Goal: Navigation & Orientation: Find specific page/section

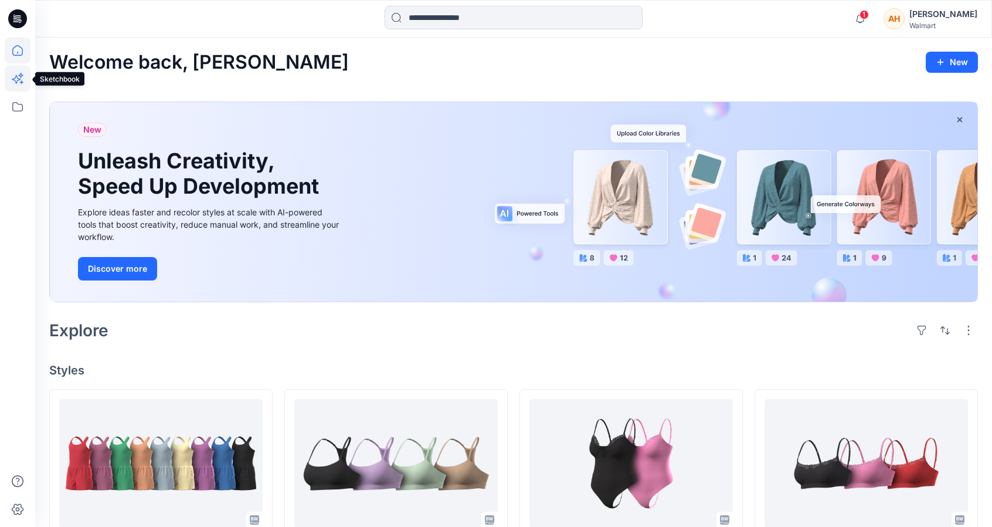
click at [18, 73] on icon at bounding box center [18, 79] width 26 height 26
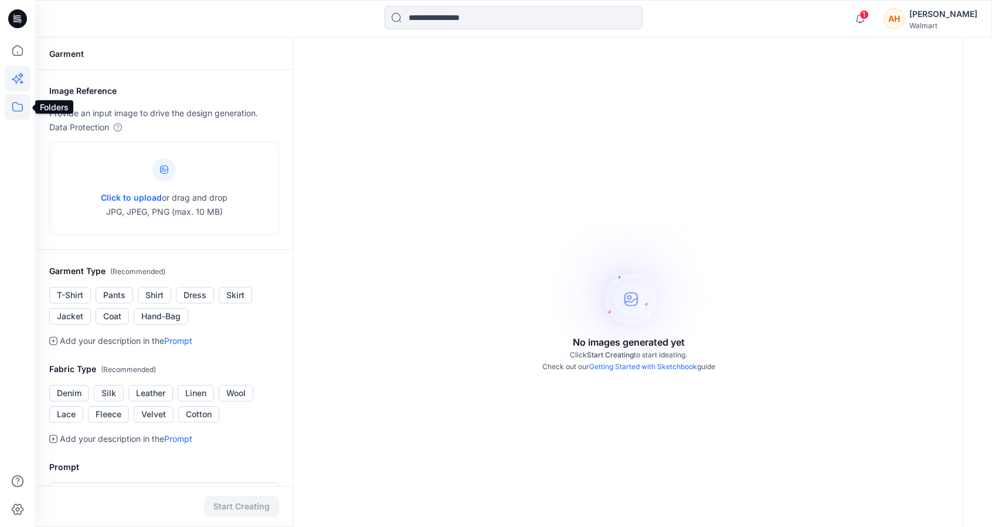
click at [16, 99] on icon at bounding box center [18, 107] width 26 height 26
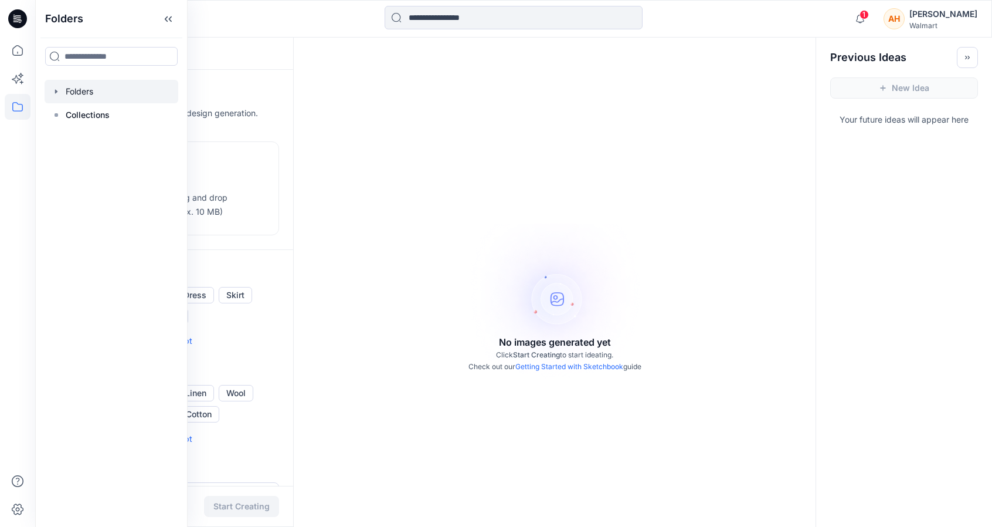
click at [69, 98] on div at bounding box center [112, 91] width 134 height 23
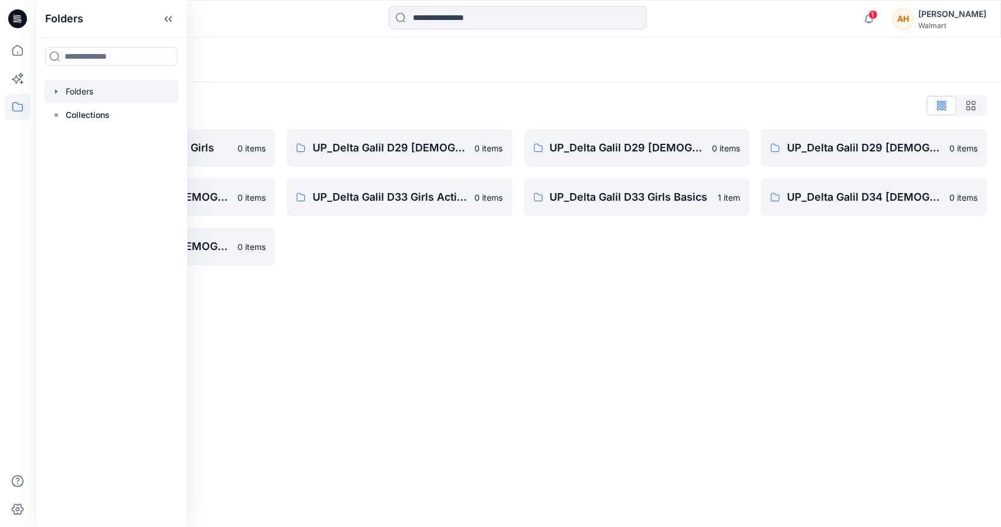
click at [434, 272] on div "Folders List Tween Delta Galil D33 Girls 0 items UP_Delta Galil D29 [DEMOGRAPHI…" at bounding box center [518, 180] width 966 height 197
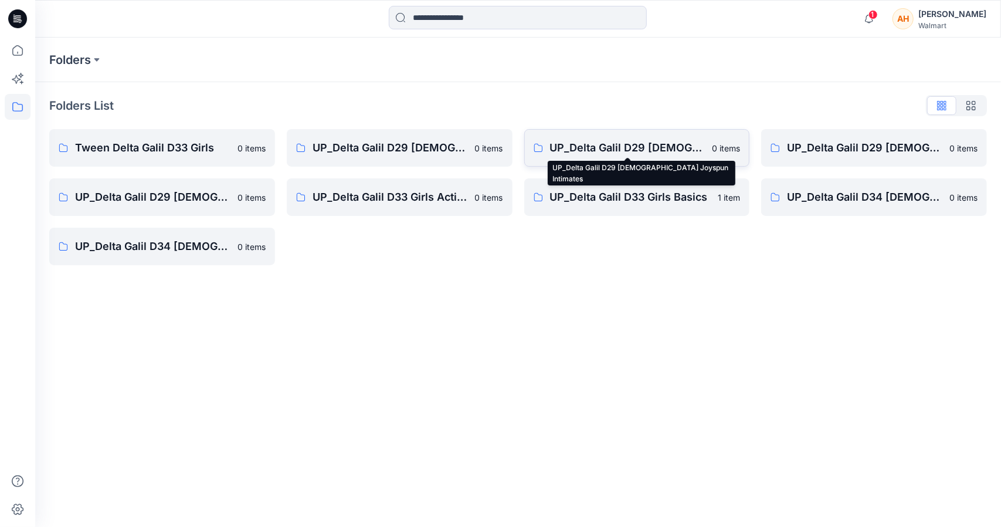
click at [558, 144] on p "UP_Delta Galil D29 [DEMOGRAPHIC_DATA] Joyspun Intimates" at bounding box center [627, 148] width 155 height 16
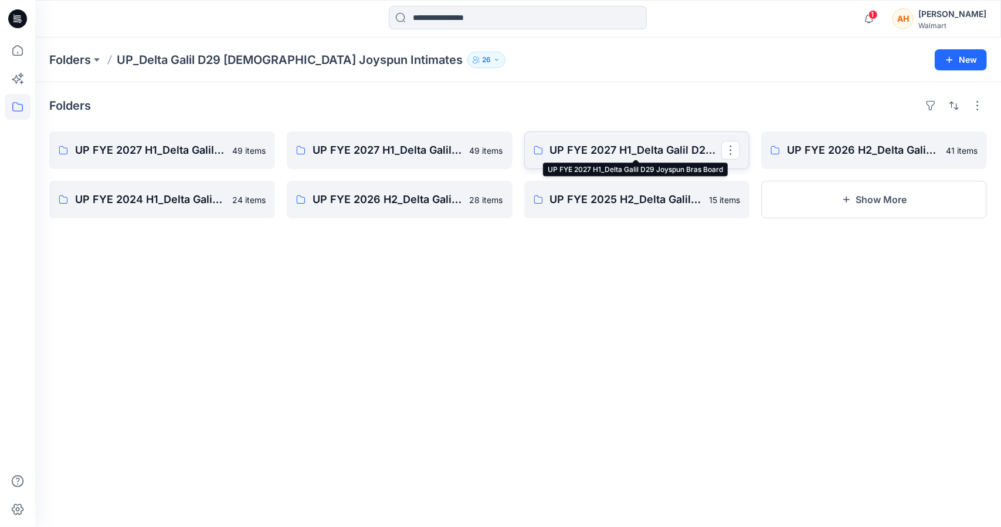
click at [657, 143] on p "UP FYE 2027 H1_Delta Galil D29 Joyspun Bras Board" at bounding box center [636, 150] width 172 height 16
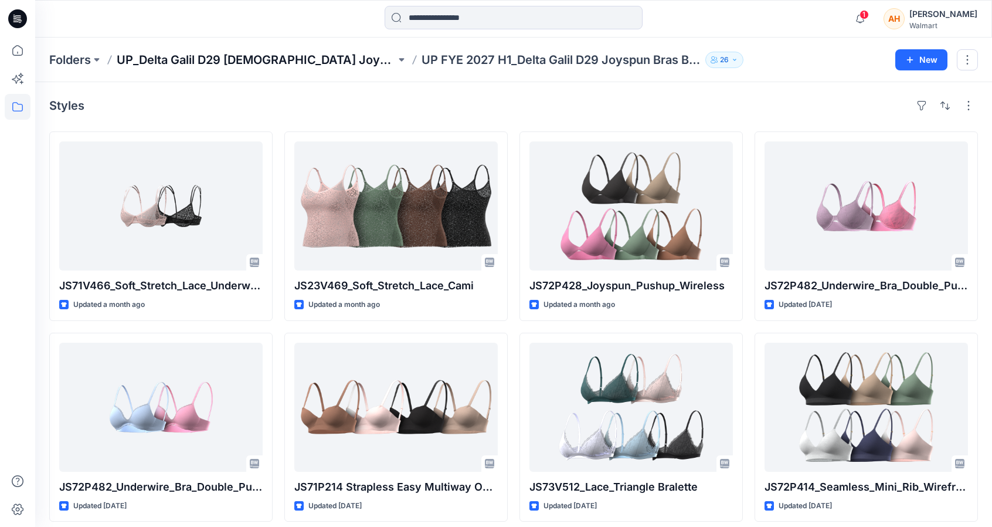
click at [321, 60] on p "UP_Delta Galil D29 [DEMOGRAPHIC_DATA] Joyspun Intimates" at bounding box center [256, 60] width 279 height 16
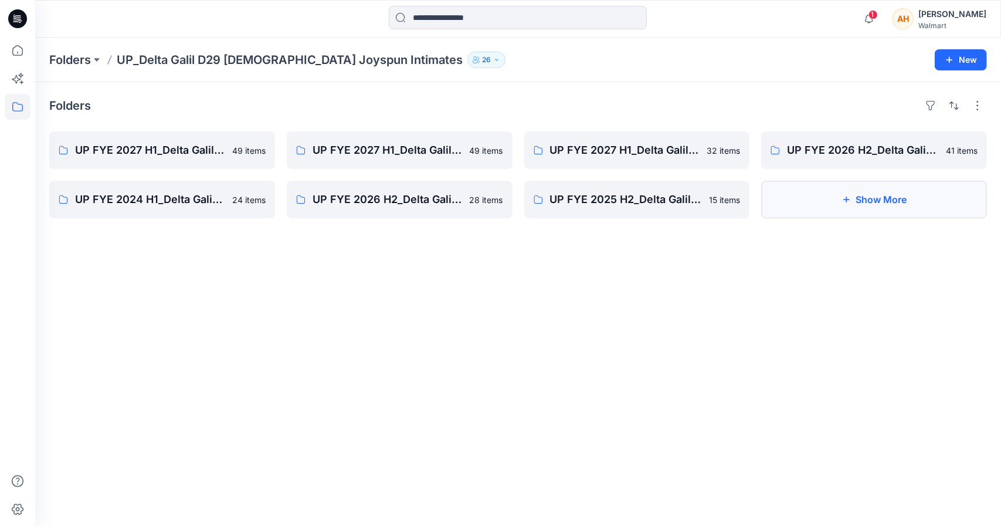
click at [835, 191] on button "Show More" at bounding box center [874, 200] width 226 height 38
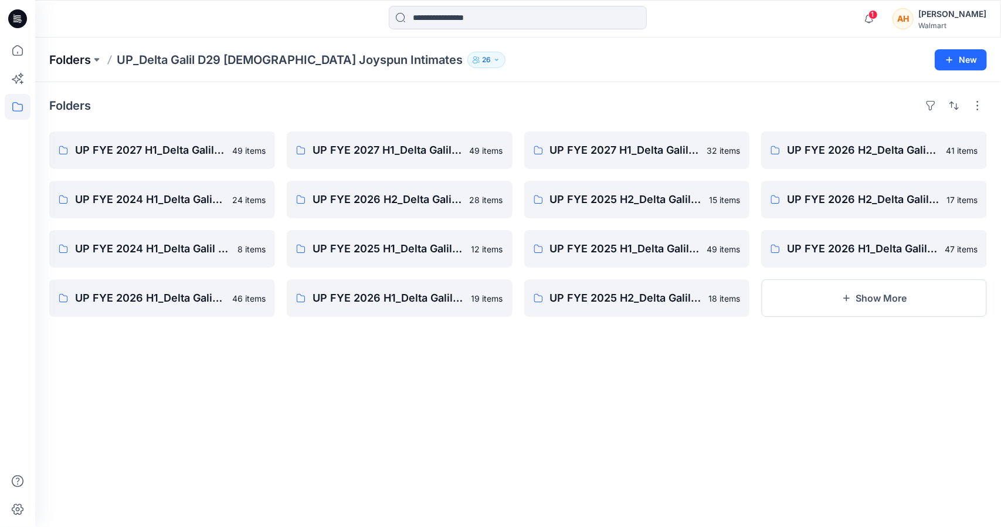
click at [77, 56] on p "Folders" at bounding box center [70, 60] width 42 height 16
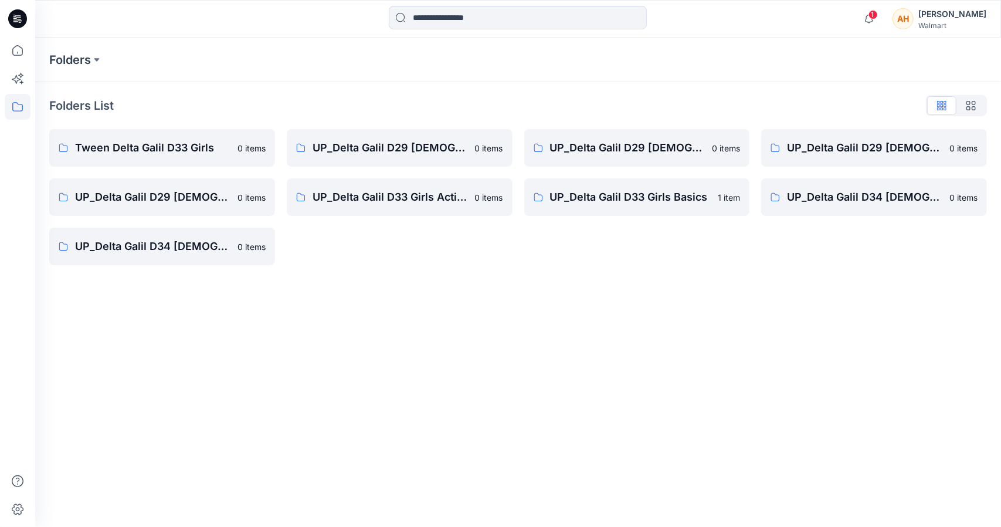
drag, startPoint x: 229, startPoint y: 289, endPoint x: 251, endPoint y: 284, distance: 22.8
